Goal: Task Accomplishment & Management: Complete application form

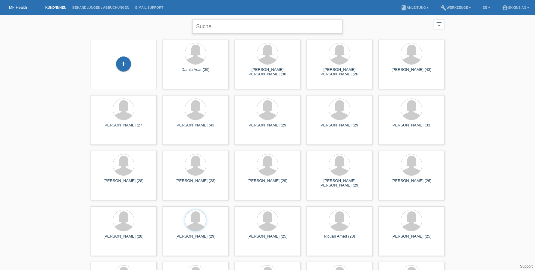
click at [201, 32] on input "text" at bounding box center [268, 26] width 150 height 14
type input "alves"
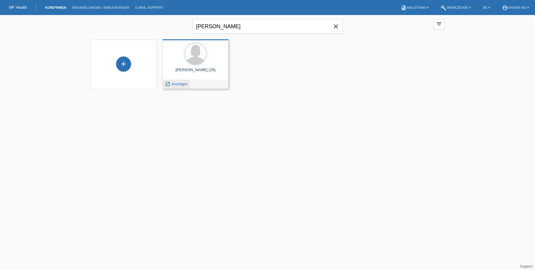
click at [179, 84] on span "Anzeigen" at bounding box center [180, 84] width 16 height 4
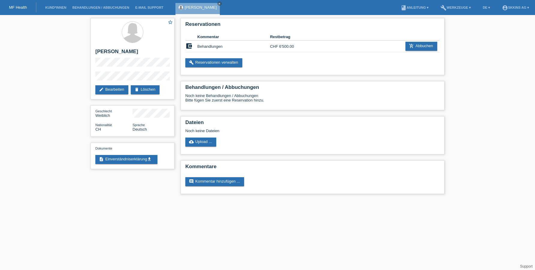
click at [20, 7] on link "MF Health" at bounding box center [18, 7] width 18 height 4
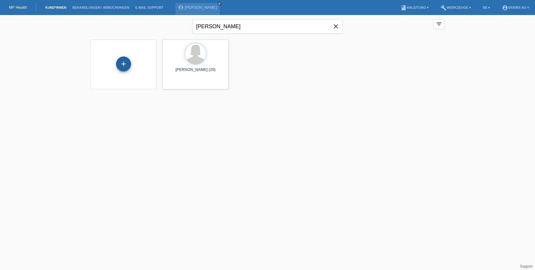
click at [127, 64] on div "+" at bounding box center [123, 64] width 14 height 10
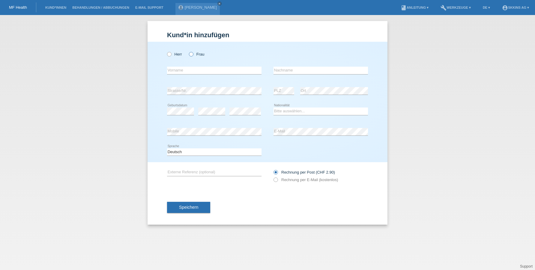
click at [188, 51] on icon at bounding box center [188, 51] width 0 height 0
click at [191, 54] on input "Frau" at bounding box center [191, 54] width 4 height 4
radio input "true"
type input "Rochelle"
type input "Sieger"
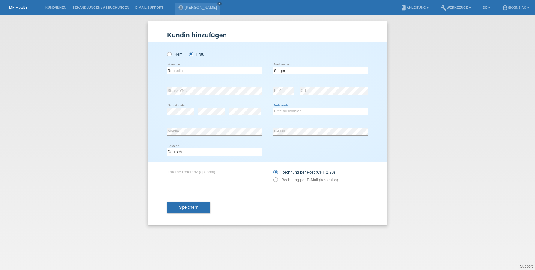
select select "CH"
click at [273, 176] on icon at bounding box center [273, 176] width 0 height 0
click at [277, 181] on input "Rechnung per E-Mail (kostenlos)" at bounding box center [275, 180] width 4 height 7
radio input "true"
click at [203, 209] on button "Speichern" at bounding box center [188, 207] width 43 height 11
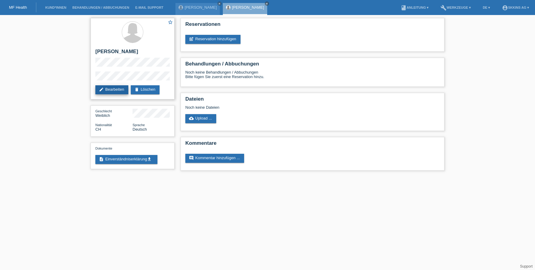
click at [109, 89] on link "edit Bearbeiten" at bounding box center [111, 89] width 33 height 9
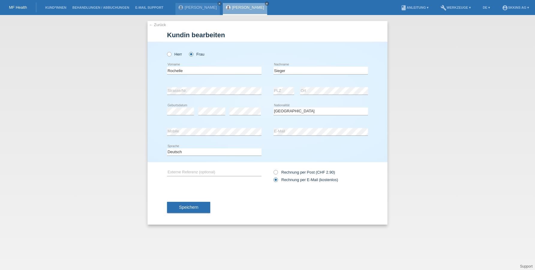
select select "CH"
click at [202, 206] on button "Speichern" at bounding box center [188, 207] width 43 height 11
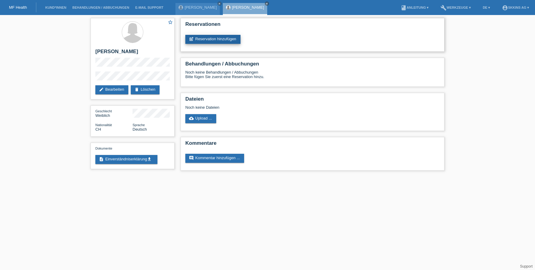
click at [203, 39] on link "post_add Reservation hinzufügen" at bounding box center [212, 39] width 55 height 9
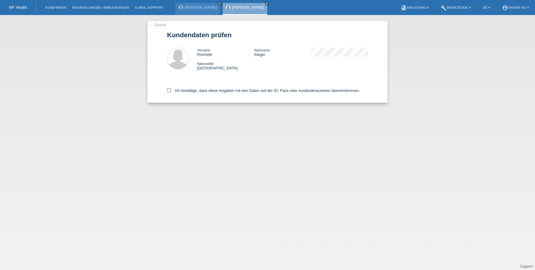
click at [170, 88] on icon at bounding box center [169, 90] width 4 height 4
click at [170, 88] on input "Ich bestätige, dass diese Angaben mit den Daten auf der ID, Pass oder Ausländer…" at bounding box center [169, 90] width 4 height 4
checkbox input "true"
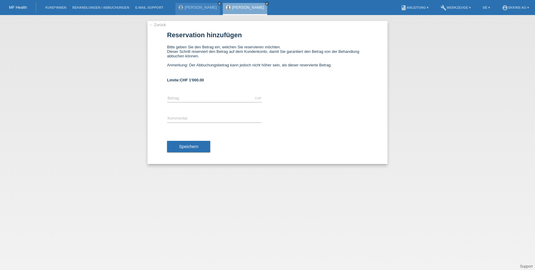
click at [202, 94] on div "CHF error Betrag" at bounding box center [214, 98] width 94 height 20
click at [185, 94] on div "CHF error Betrag" at bounding box center [214, 98] width 94 height 20
click at [185, 102] on icon at bounding box center [214, 102] width 94 height 0
click at [177, 96] on input "text" at bounding box center [214, 97] width 94 height 7
type input "1000.00"
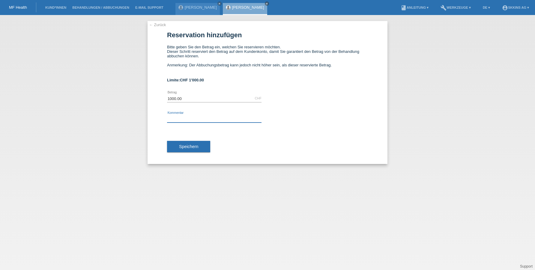
click at [175, 120] on input "text" at bounding box center [214, 118] width 94 height 7
type input "Behandlungen"
click at [189, 147] on span "Speichern" at bounding box center [188, 146] width 19 height 5
